Goal: Information Seeking & Learning: Understand process/instructions

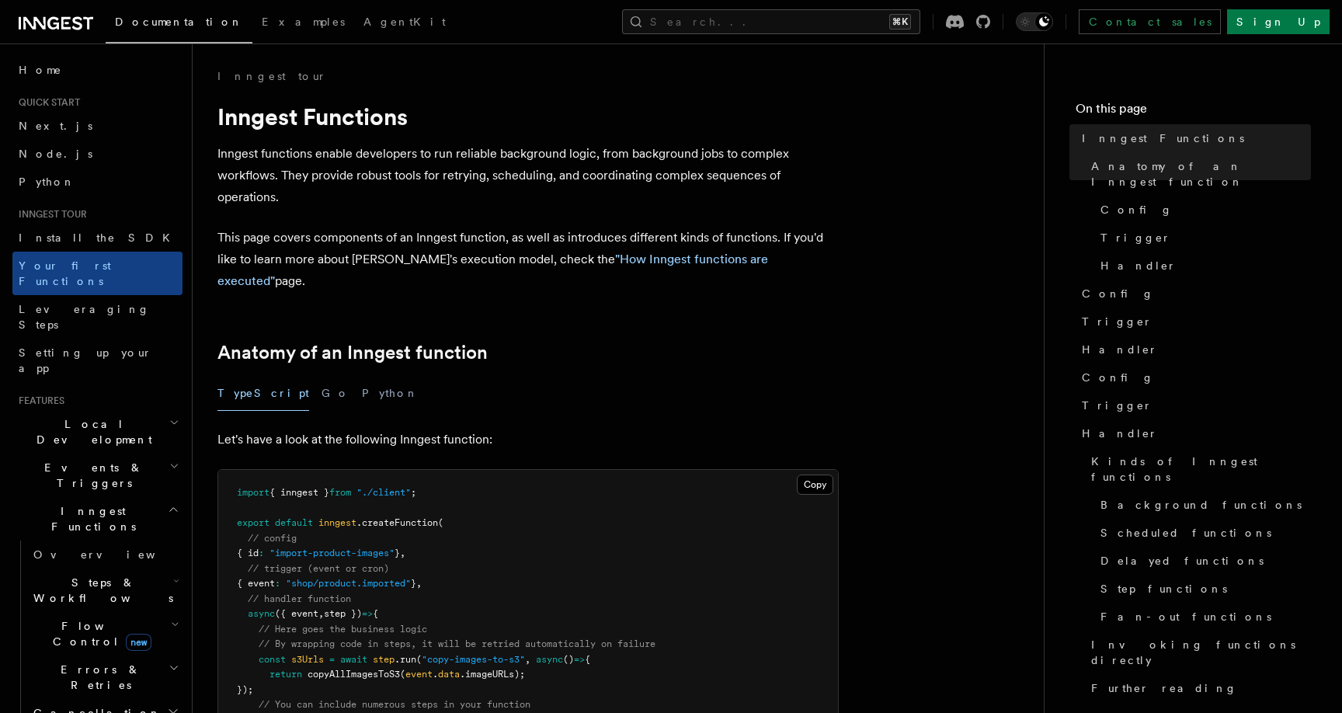
click at [68, 618] on span "Flow Control new" at bounding box center [99, 633] width 144 height 31
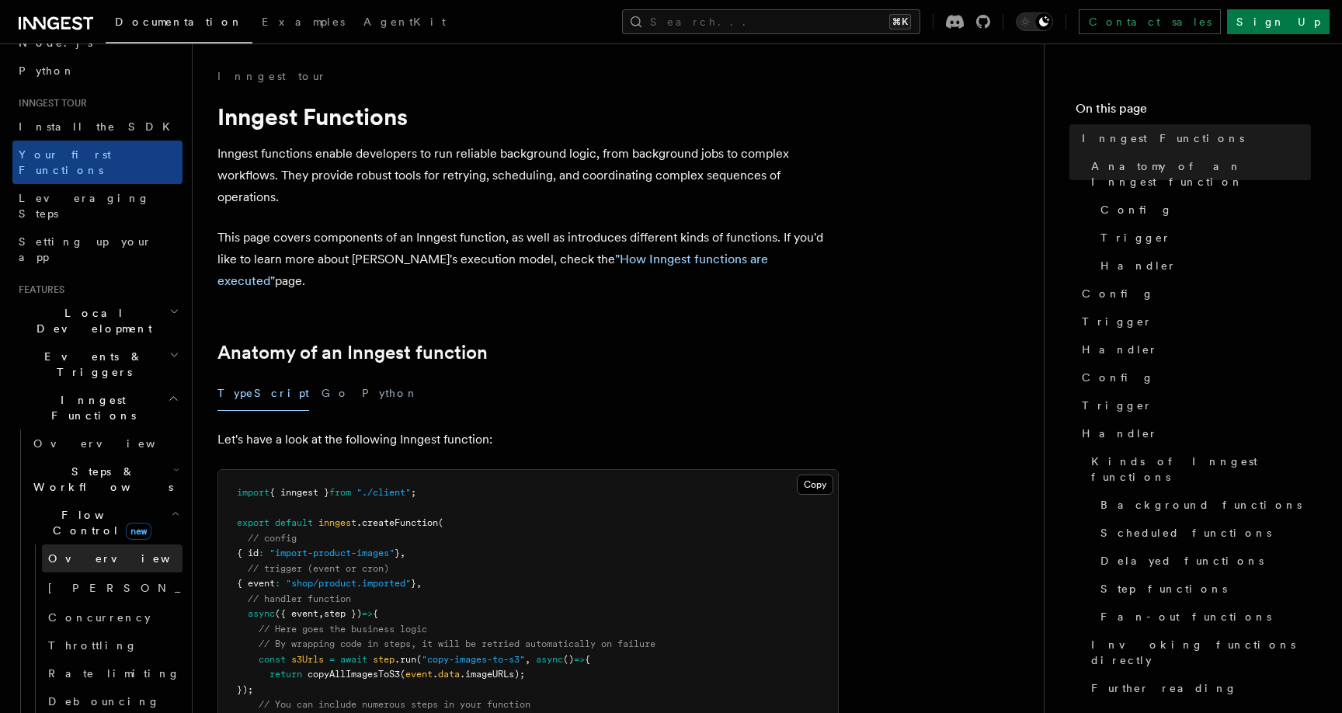
scroll to position [146, 0]
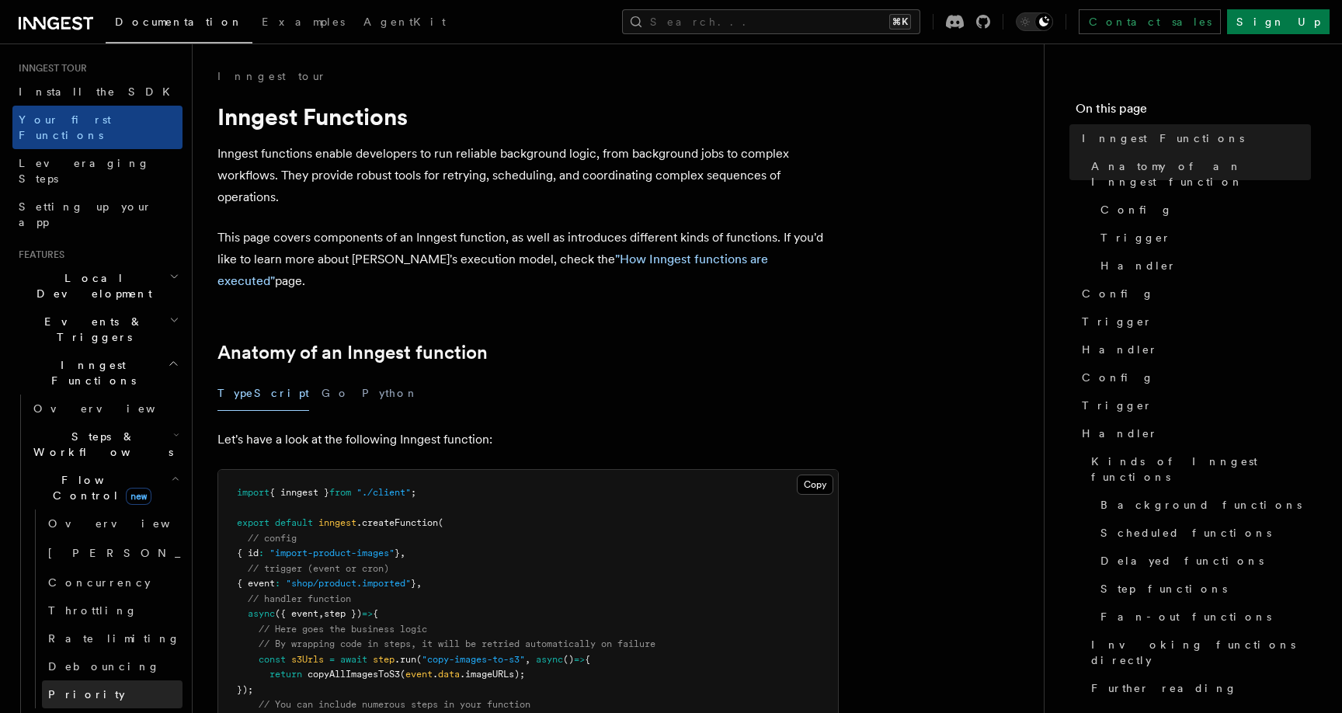
click at [79, 688] on span "Priority" at bounding box center [86, 694] width 77 height 12
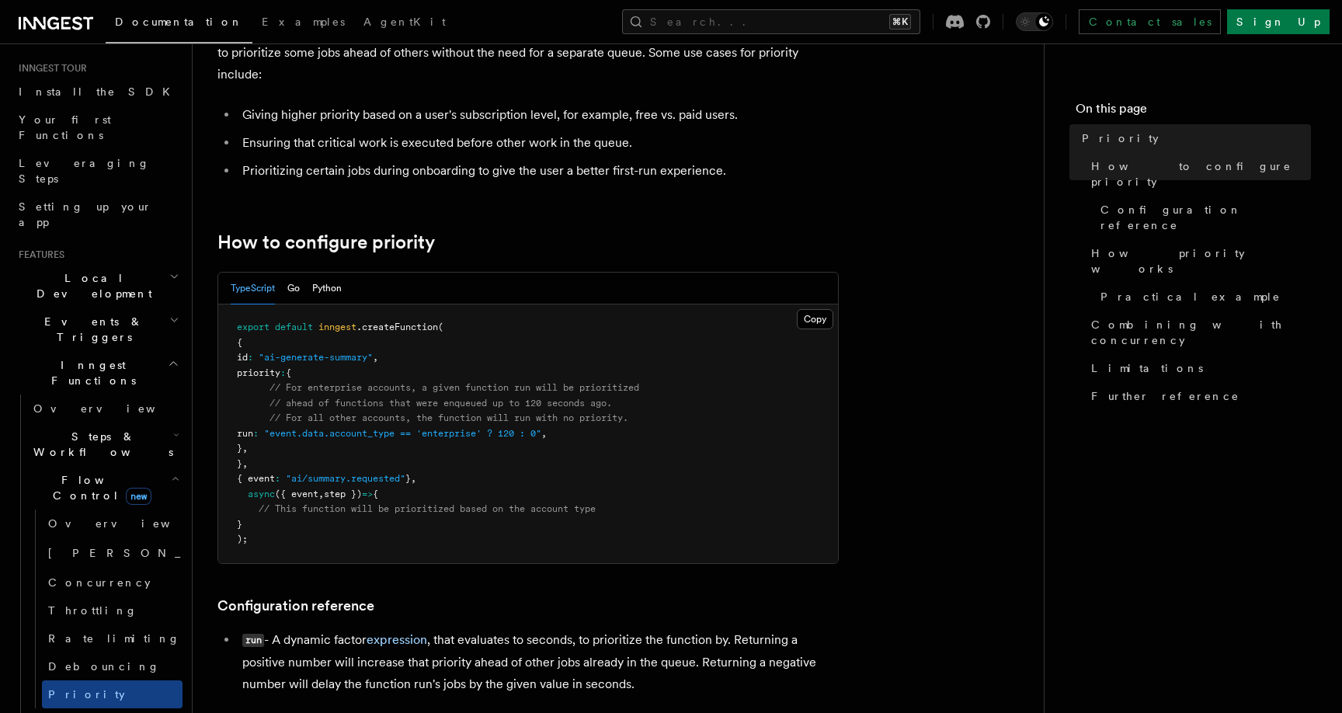
scroll to position [253, 0]
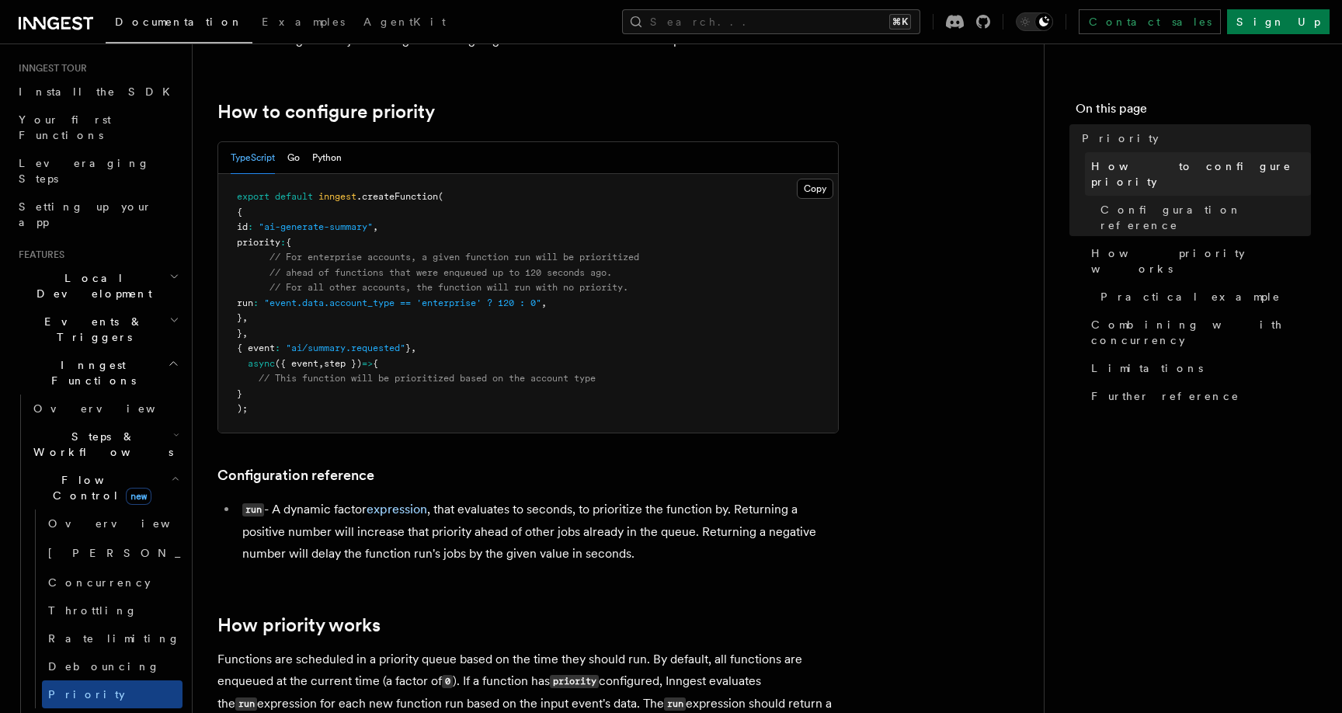
click at [1136, 178] on link "How to configure priority" at bounding box center [1198, 173] width 226 height 43
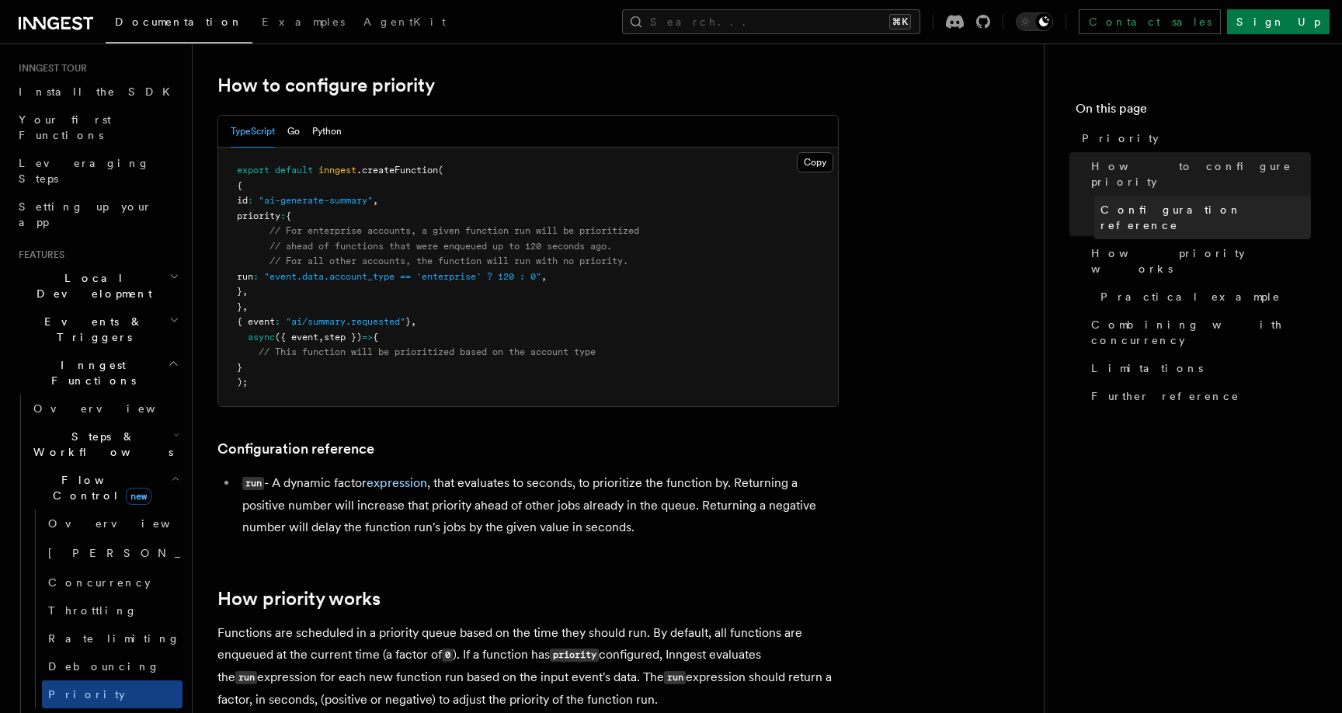
click at [1130, 202] on span "Configuration reference" at bounding box center [1205, 217] width 210 height 31
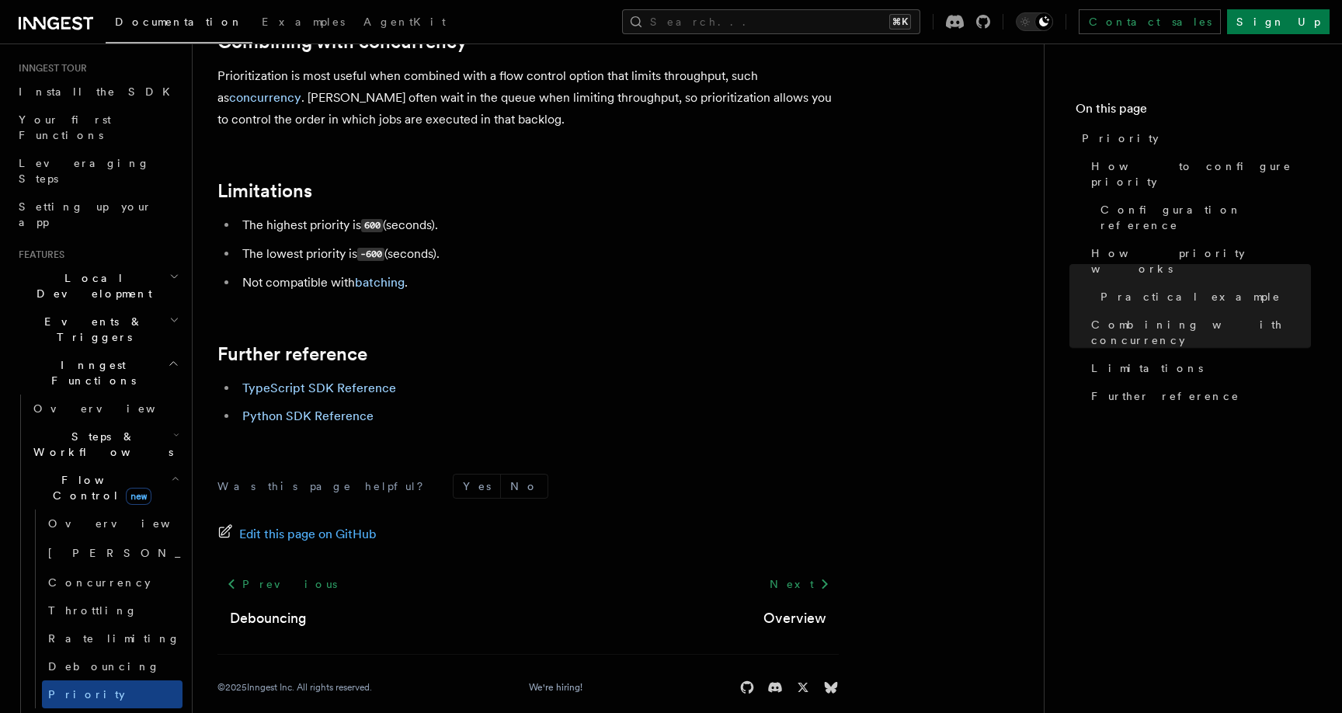
scroll to position [1544, 0]
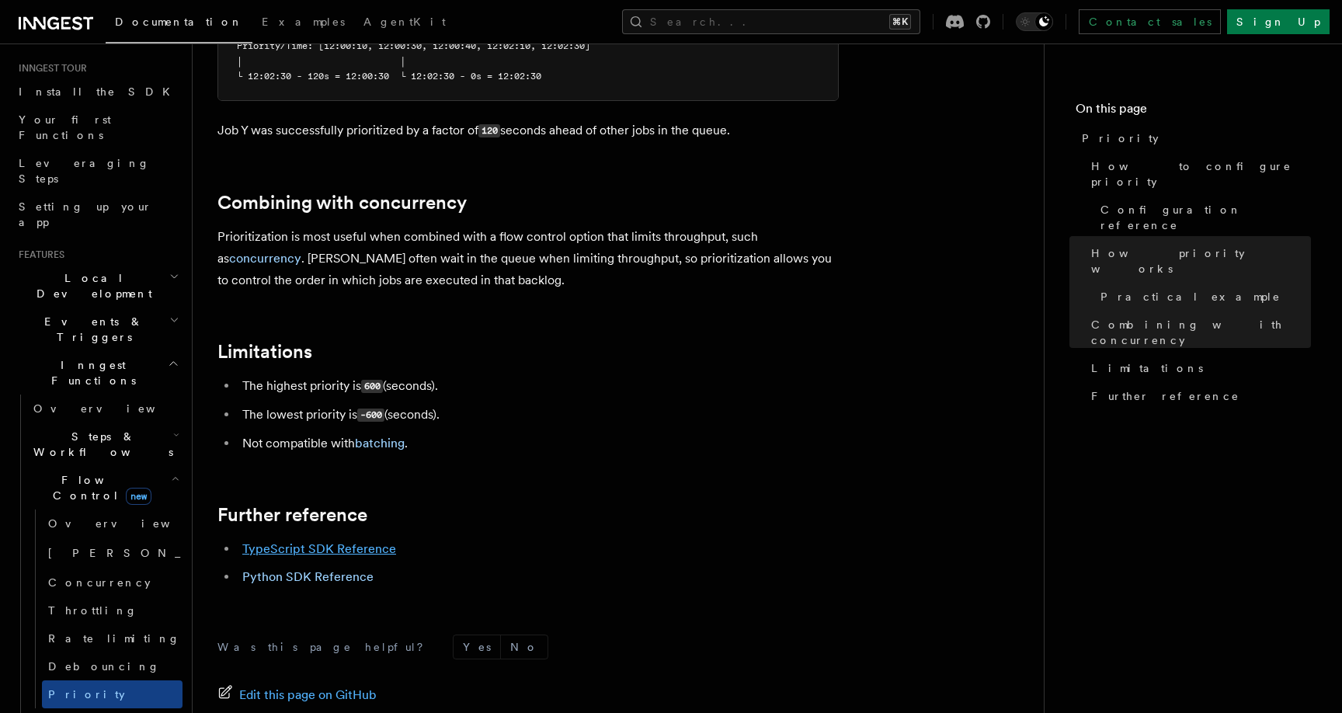
click at [337, 541] on link "TypeScript SDK Reference" at bounding box center [319, 548] width 154 height 15
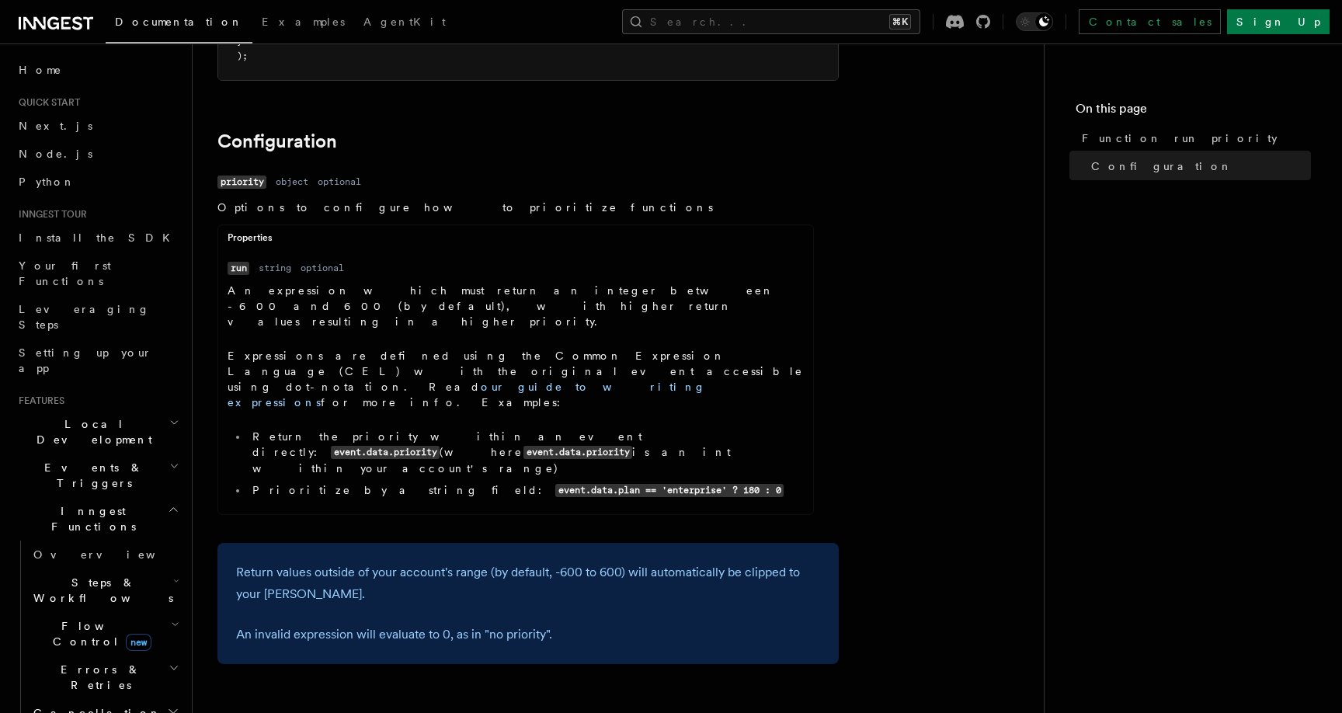
scroll to position [344, 0]
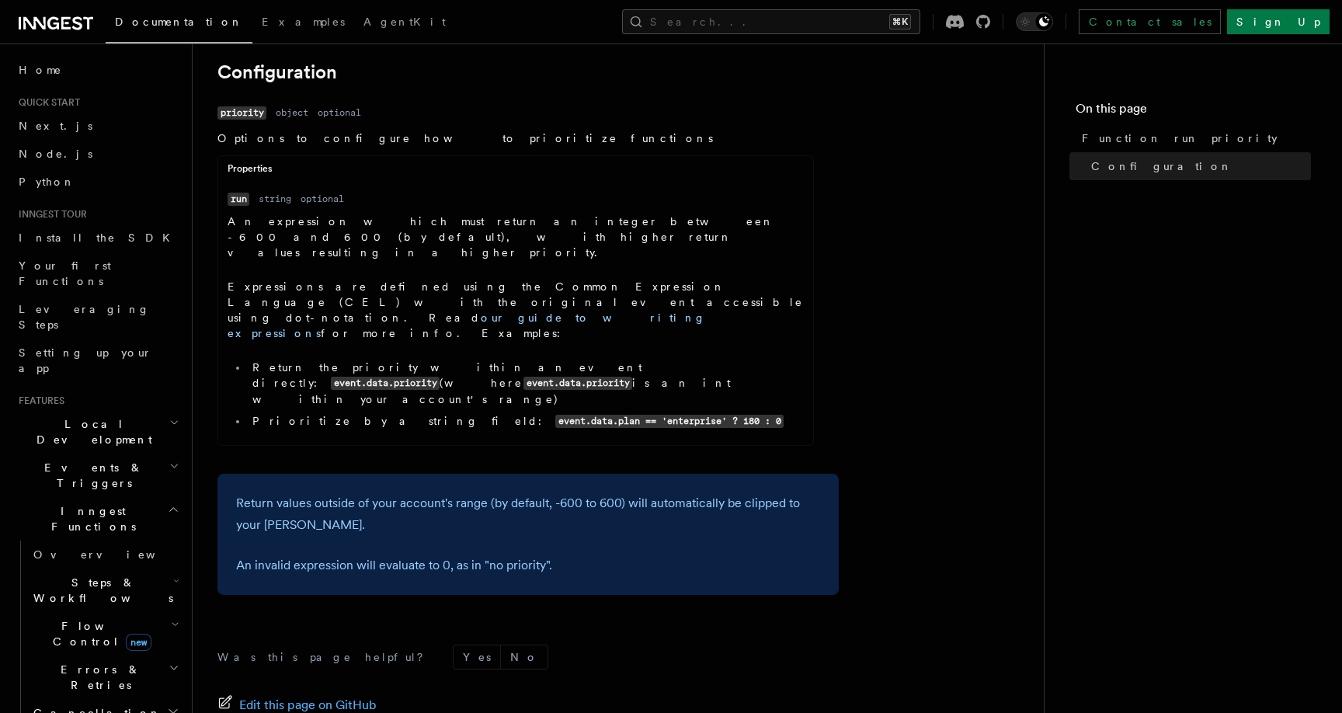
scroll to position [377, 0]
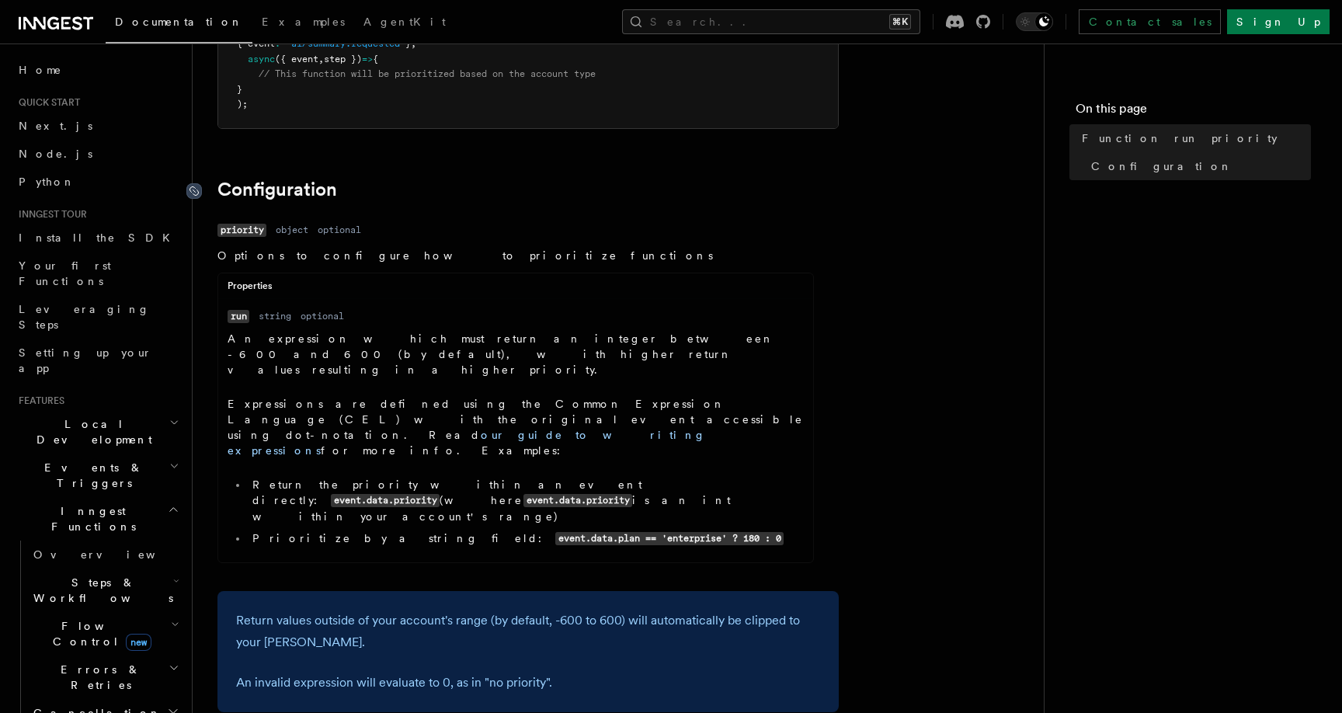
click at [195, 183] on icon at bounding box center [194, 191] width 16 height 16
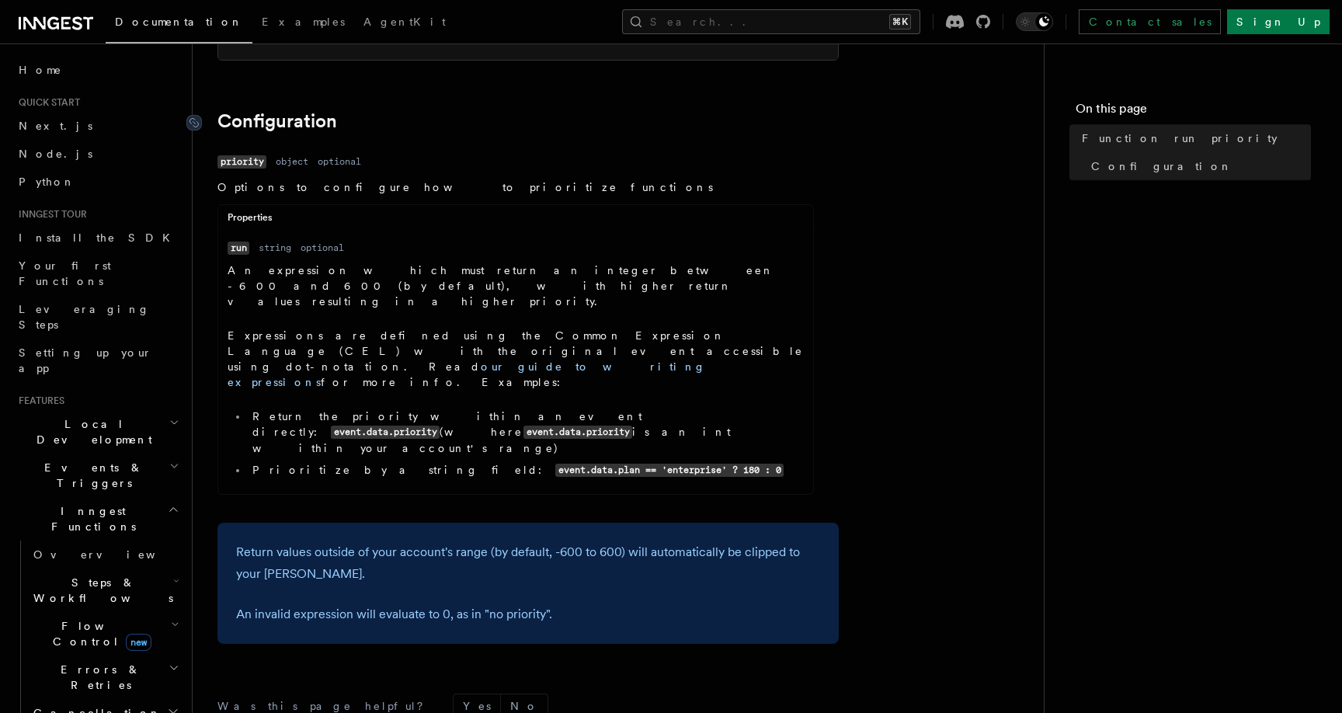
scroll to position [458, 0]
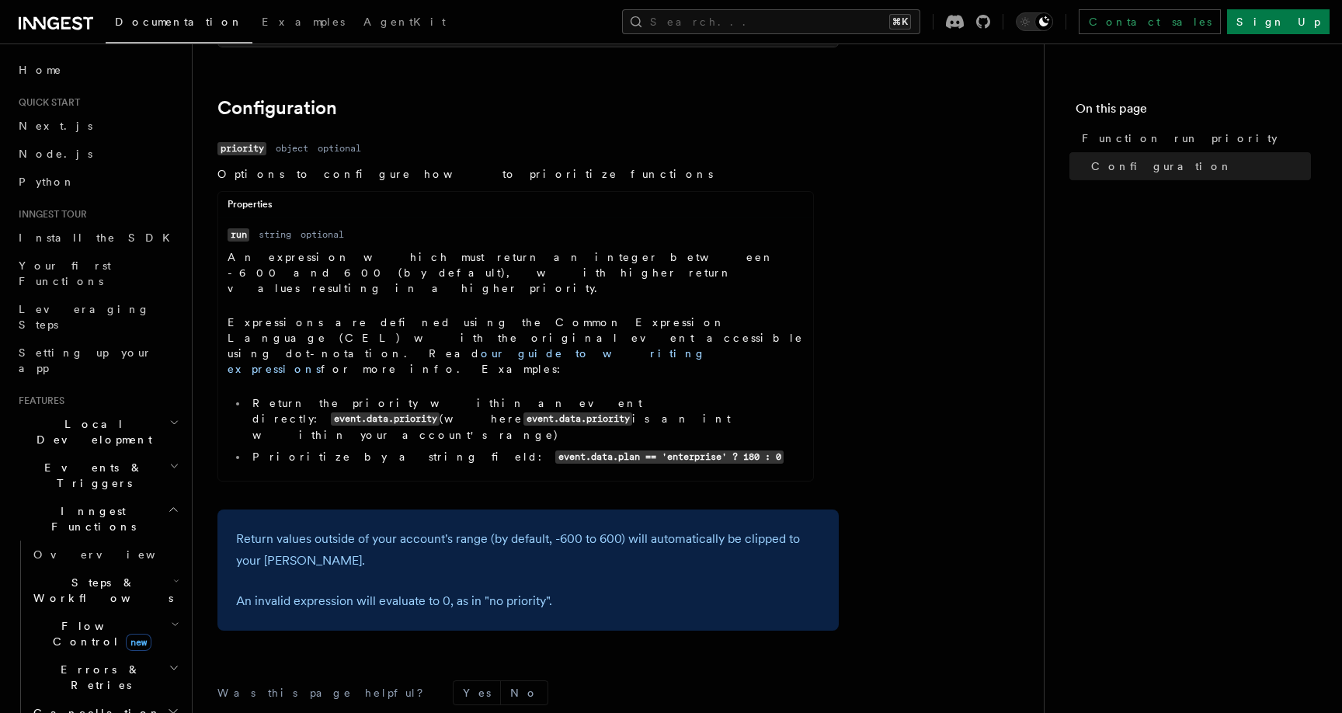
click at [483, 406] on div "Name priority Type object Required optional Description Options to configure ho…" at bounding box center [527, 313] width 621 height 353
